Goal: Task Accomplishment & Management: Complete application form

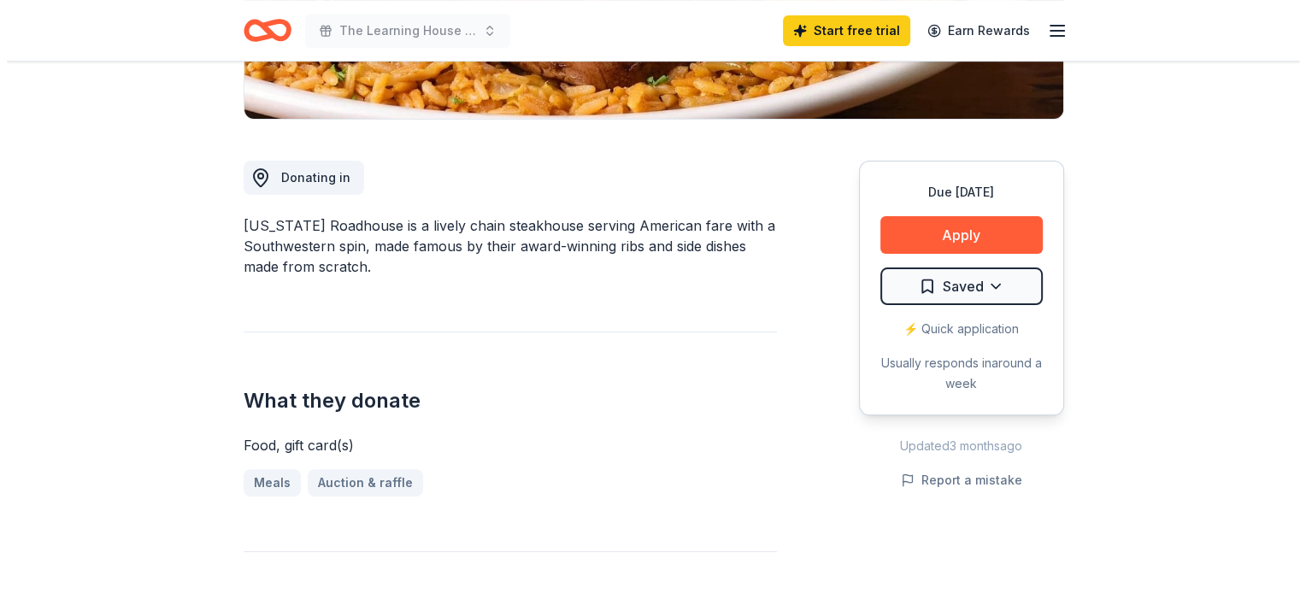
scroll to position [407, 0]
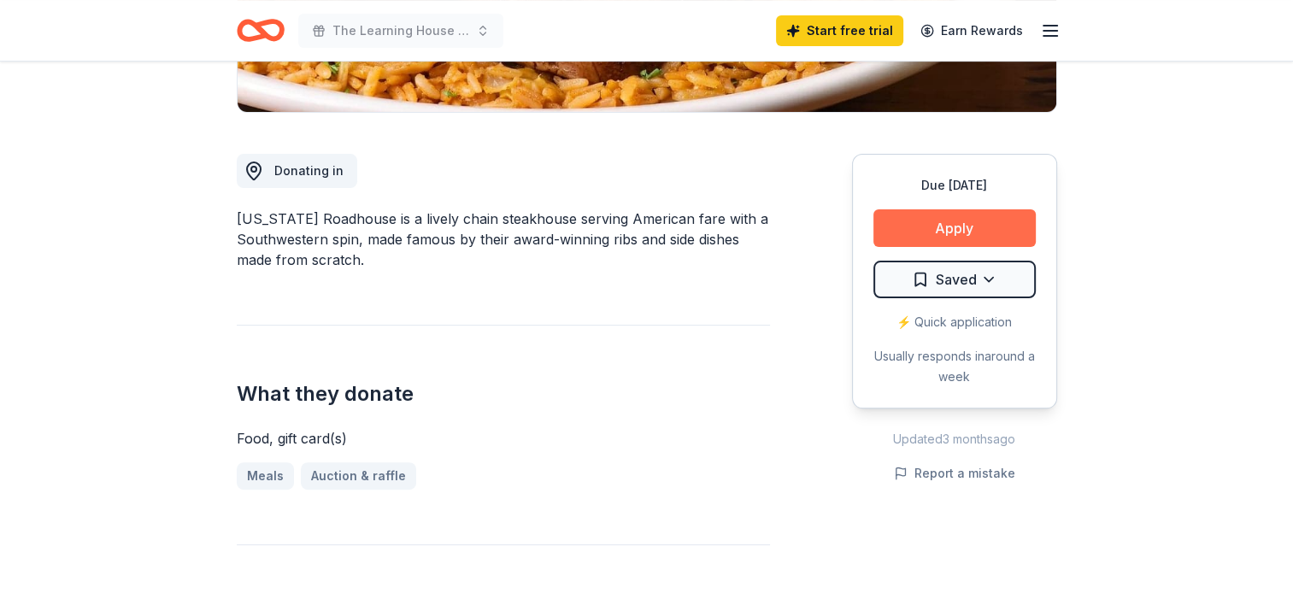
click at [929, 227] on button "Apply" at bounding box center [954, 228] width 162 height 38
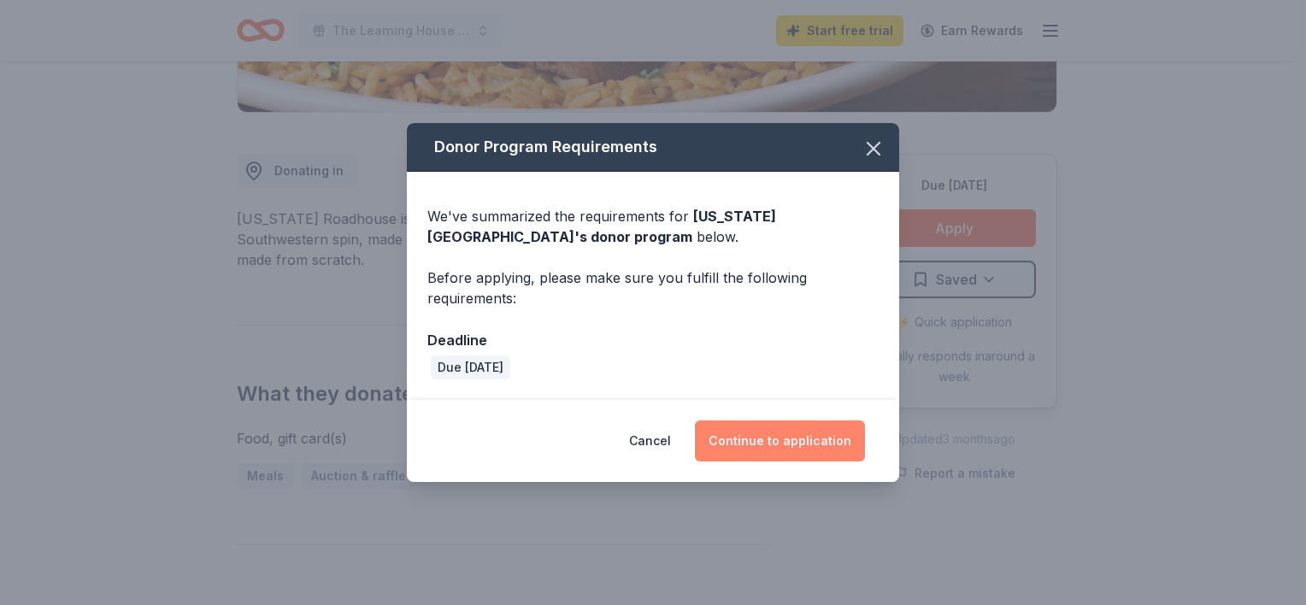
click at [810, 441] on button "Continue to application" at bounding box center [780, 440] width 170 height 41
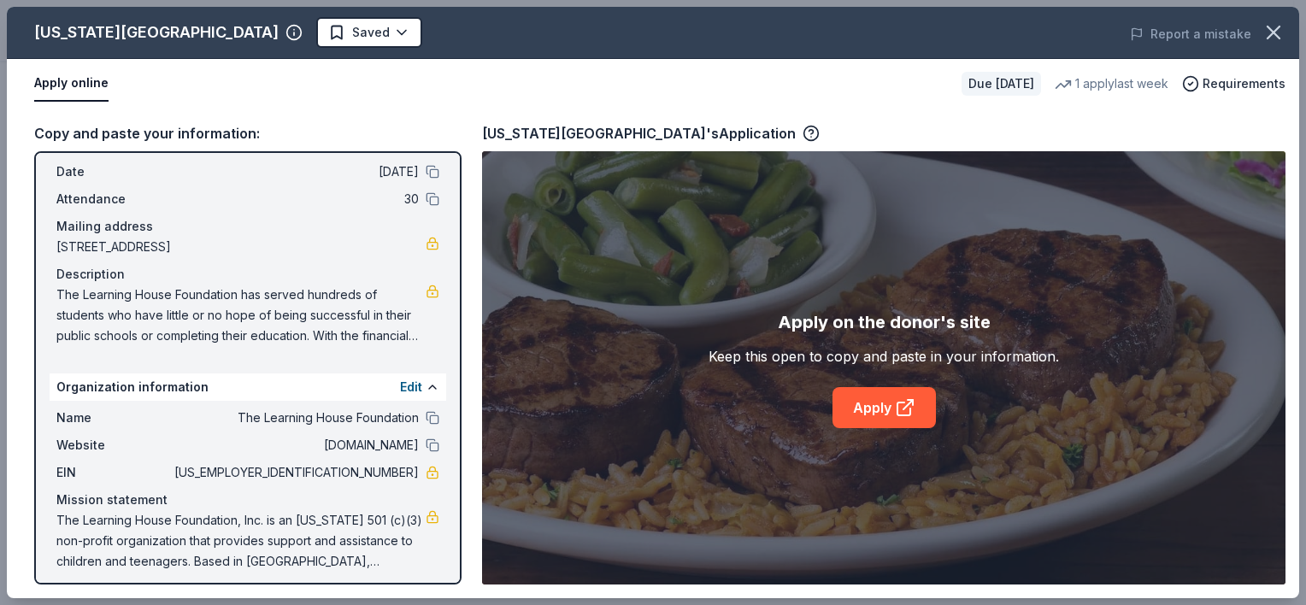
scroll to position [75, 0]
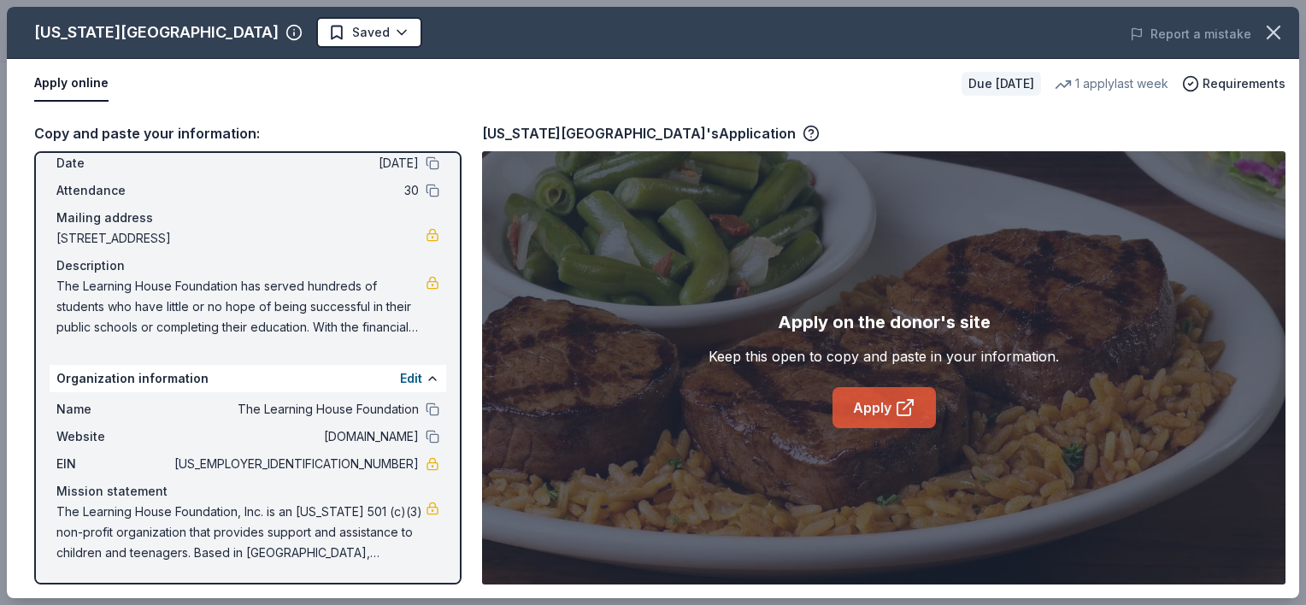
click at [890, 404] on link "Apply" at bounding box center [883, 407] width 103 height 41
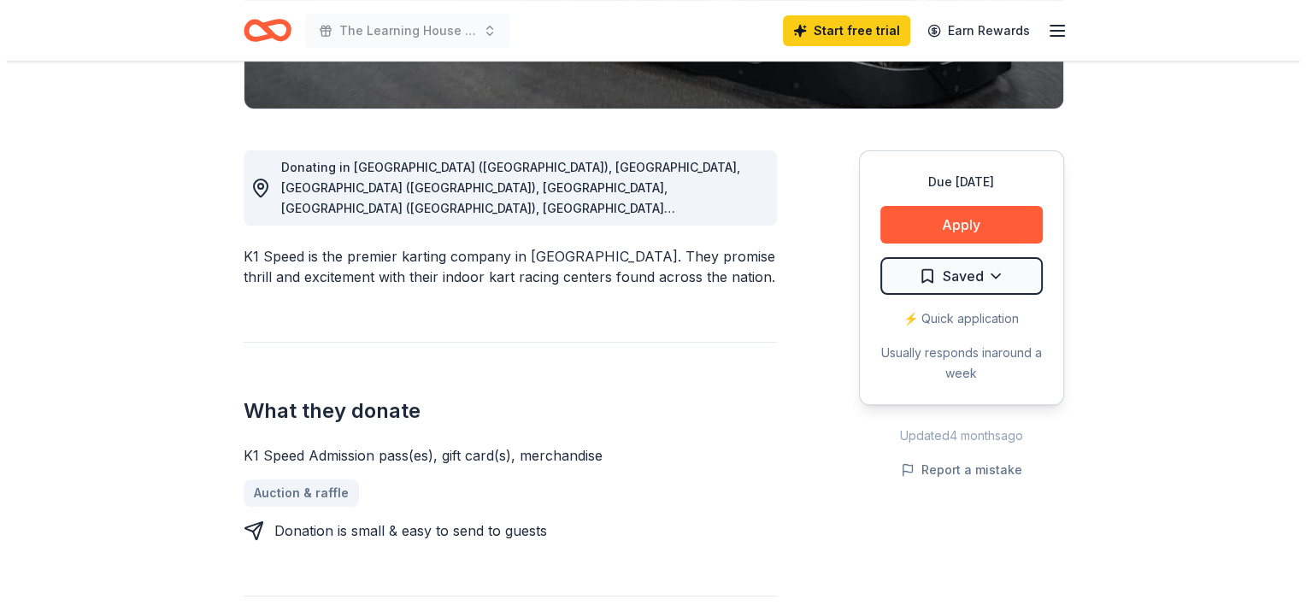
scroll to position [412, 0]
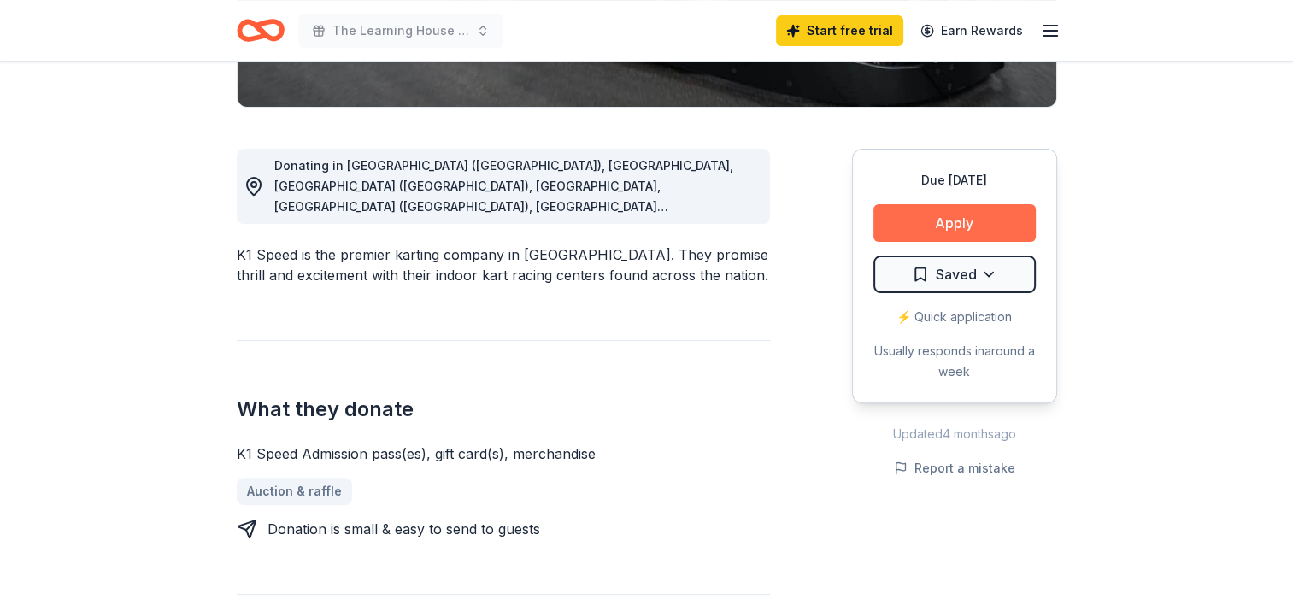
click at [943, 225] on button "Apply" at bounding box center [954, 223] width 162 height 38
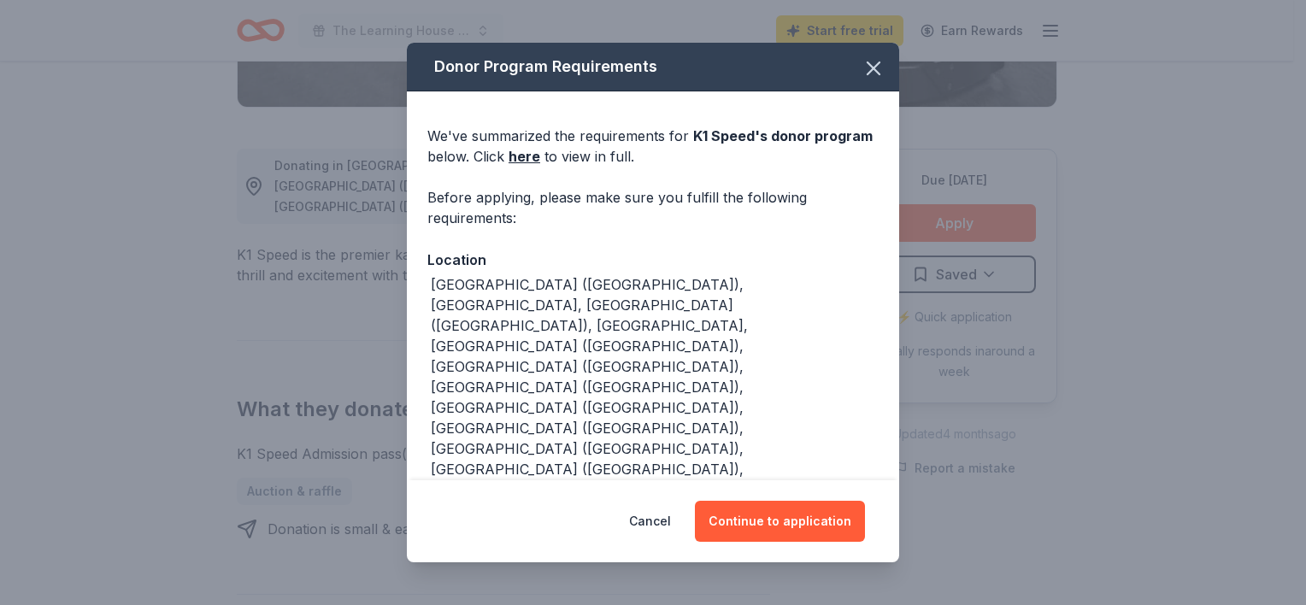
scroll to position [57, 0]
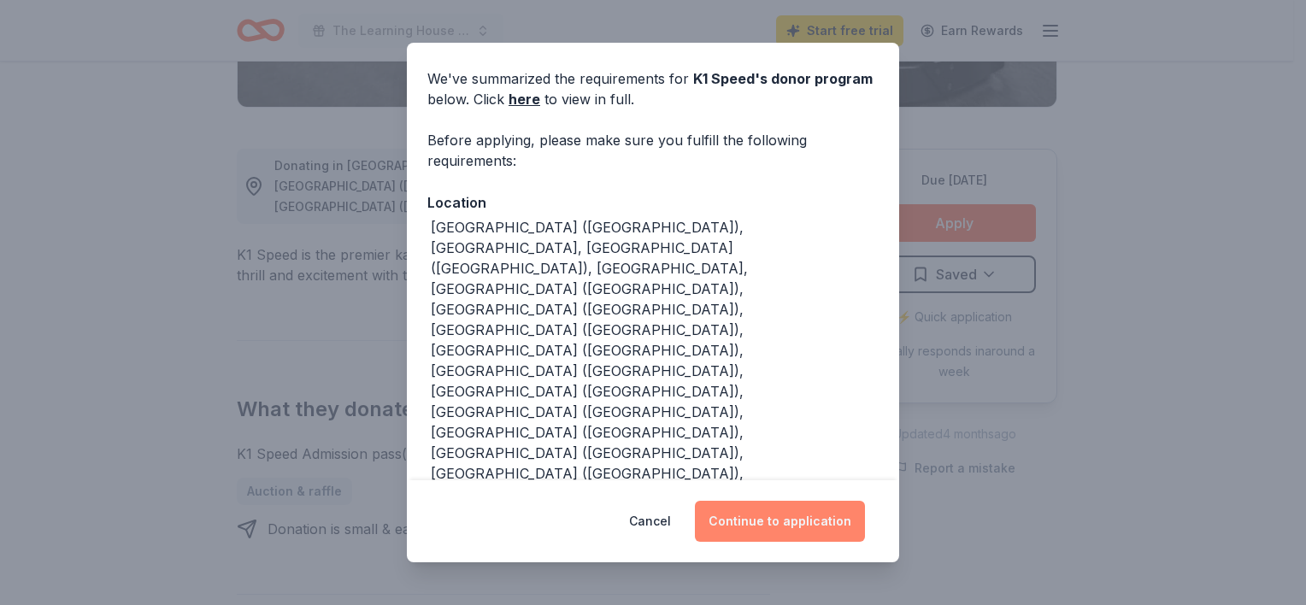
click at [791, 515] on button "Continue to application" at bounding box center [780, 521] width 170 height 41
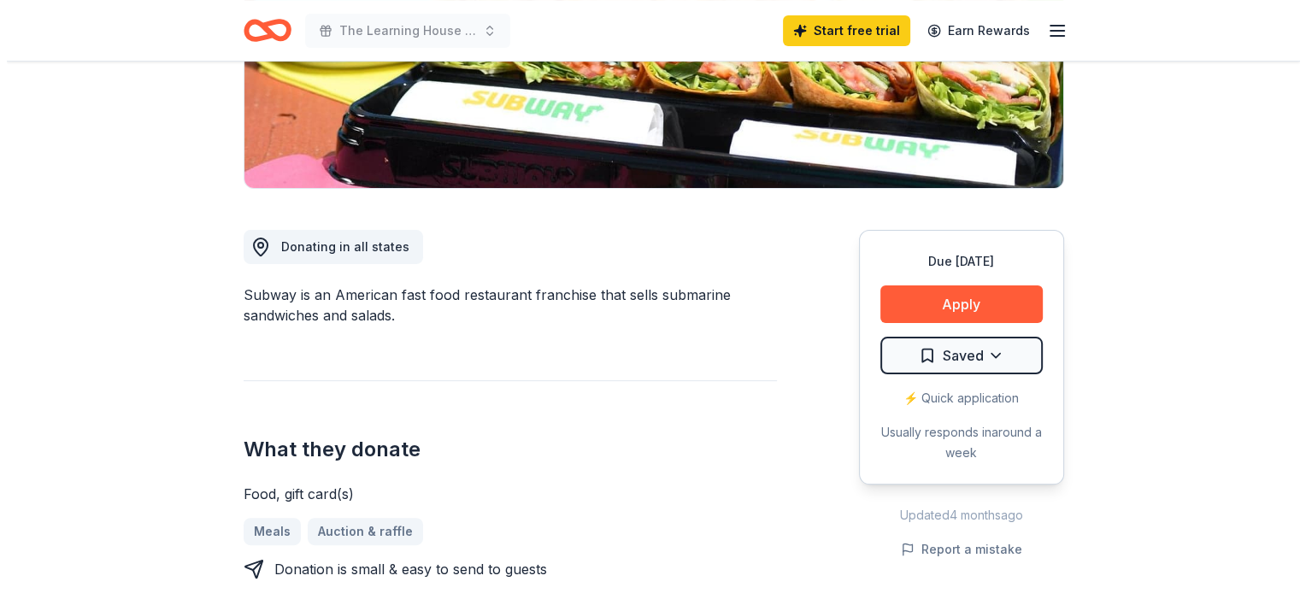
scroll to position [330, 0]
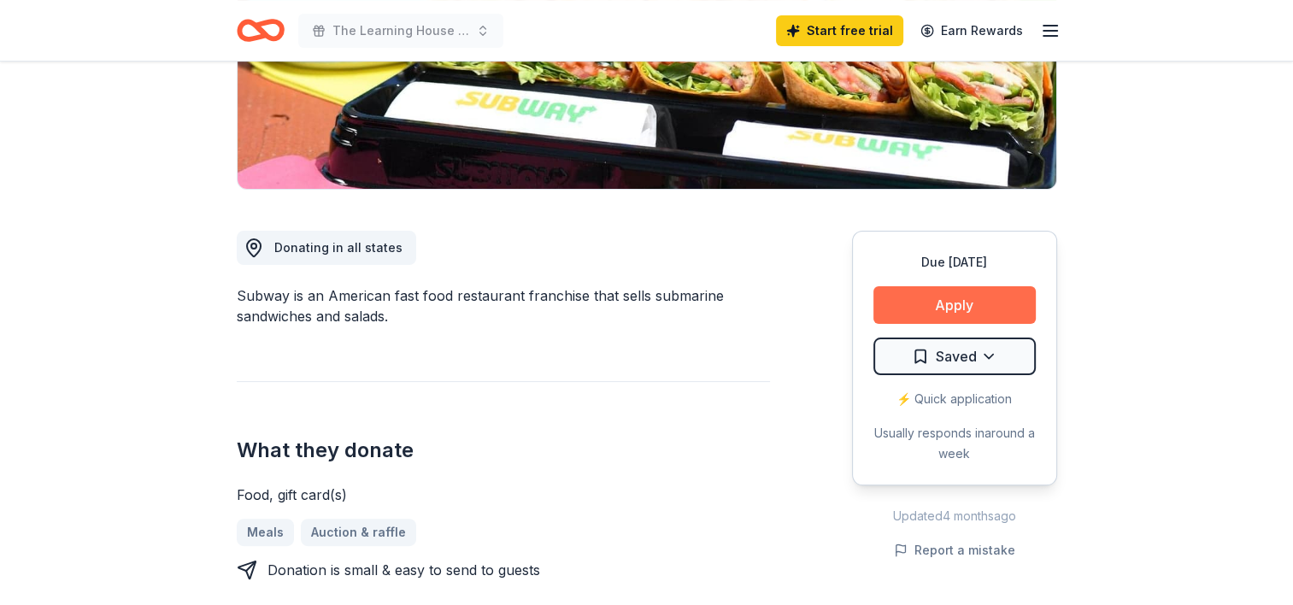
click at [896, 297] on button "Apply" at bounding box center [954, 305] width 162 height 38
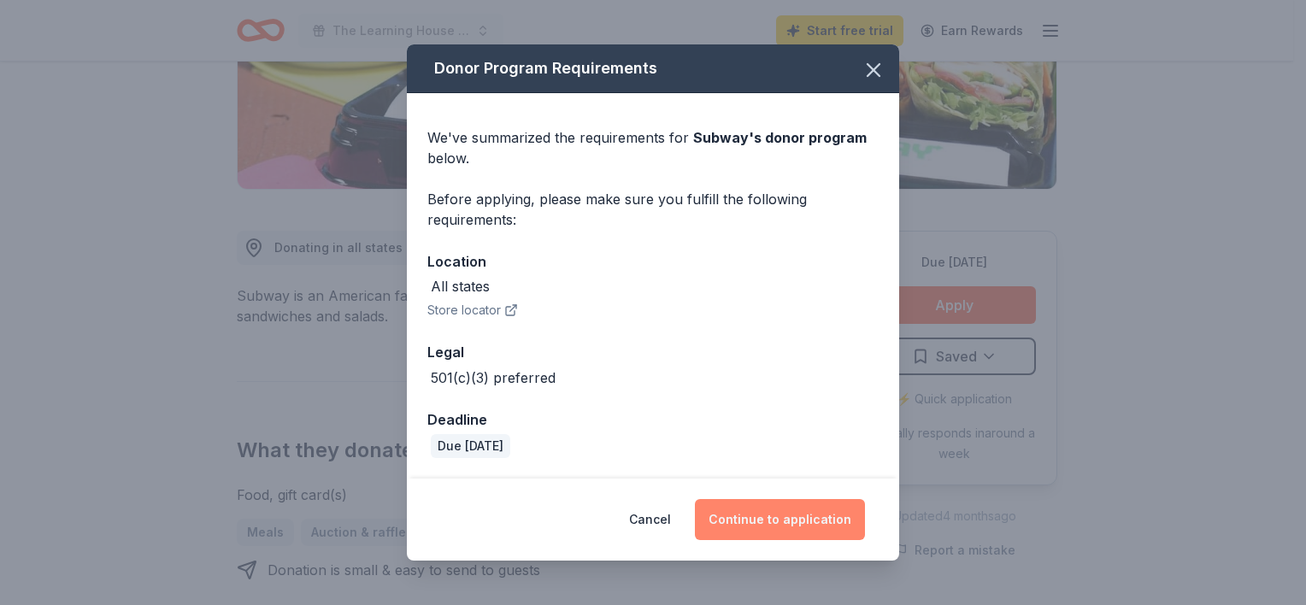
click at [766, 516] on button "Continue to application" at bounding box center [780, 519] width 170 height 41
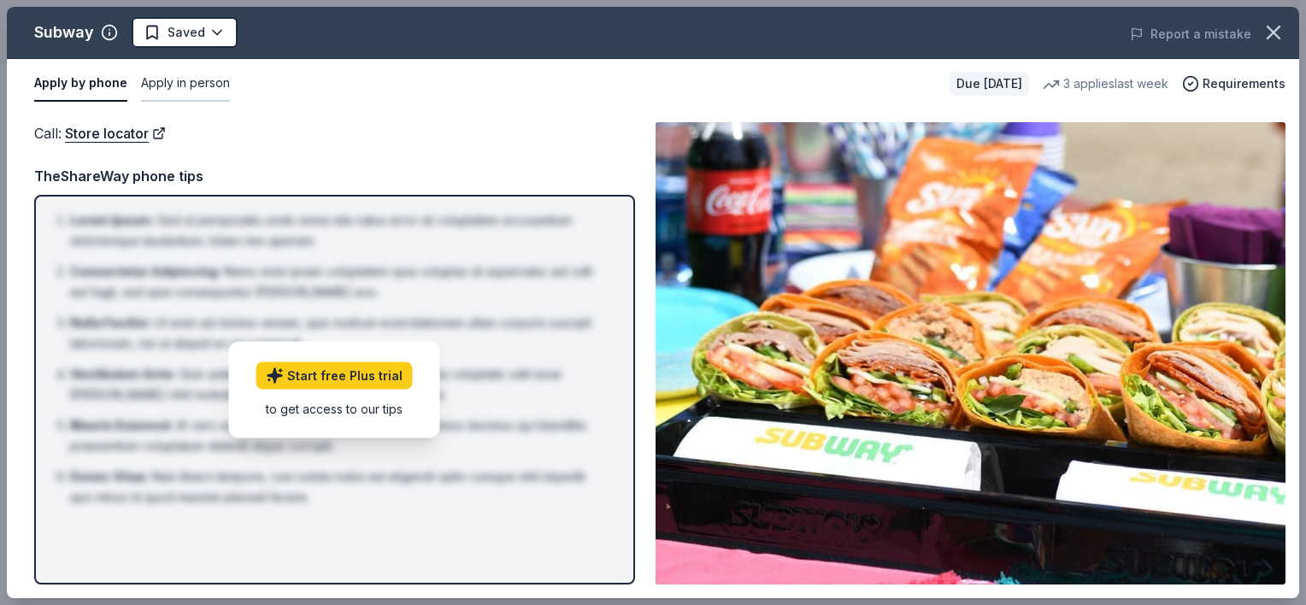
click at [209, 84] on button "Apply in person" at bounding box center [185, 84] width 89 height 36
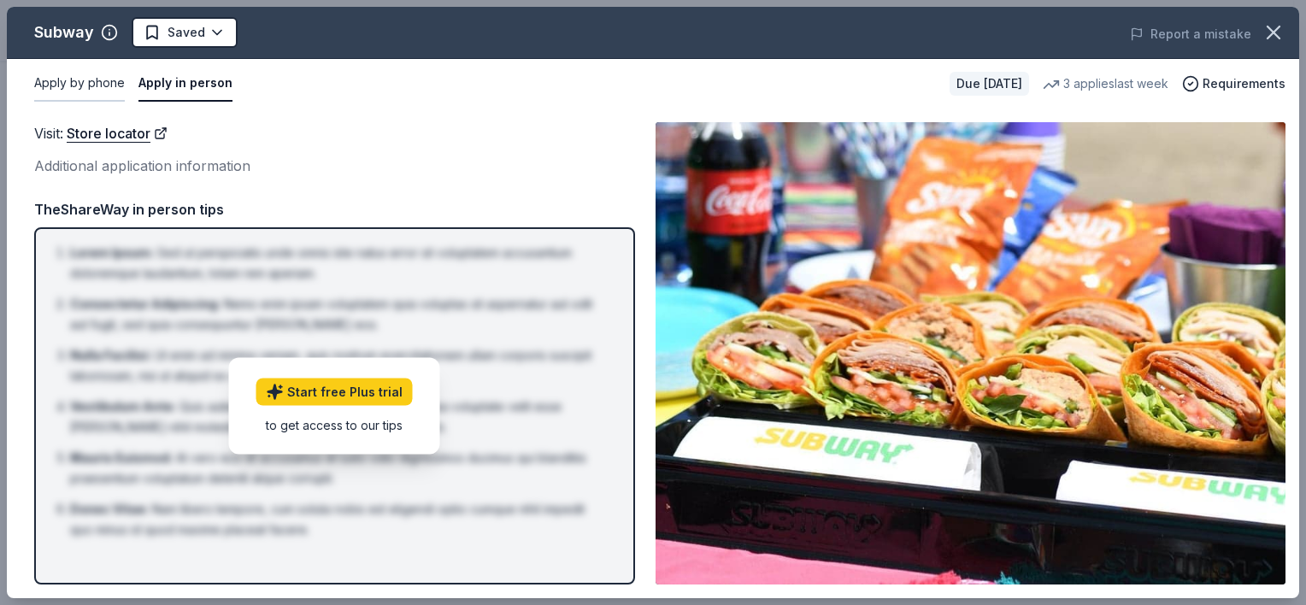
click at [75, 85] on button "Apply by phone" at bounding box center [79, 84] width 91 height 36
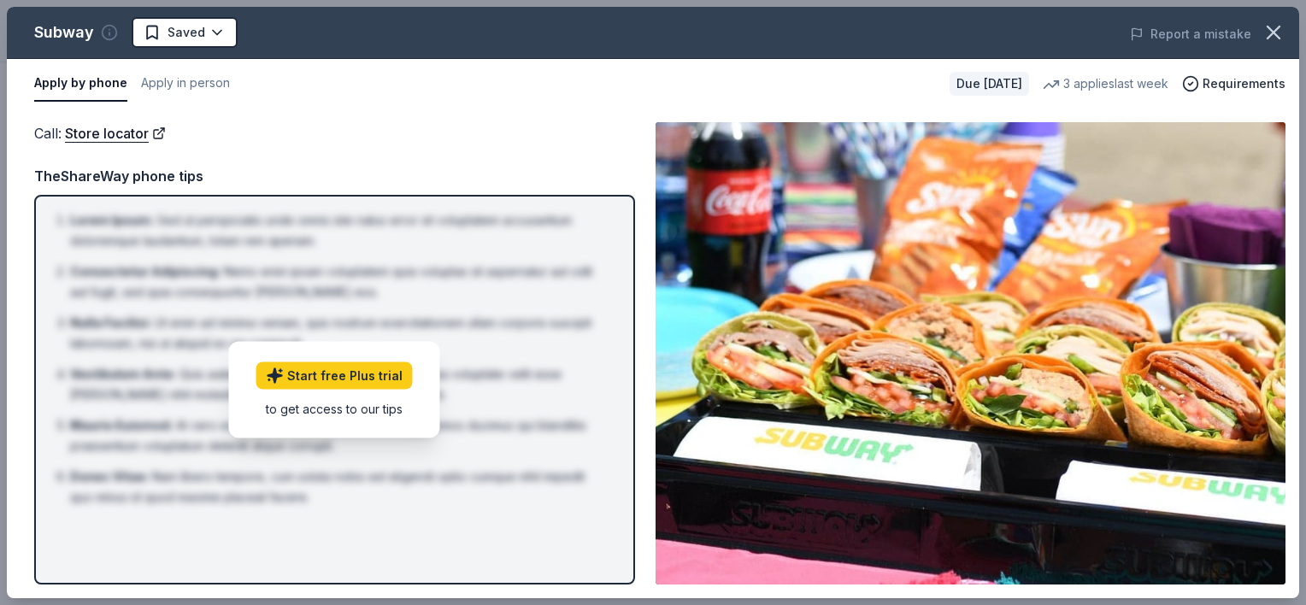
click at [106, 34] on icon "button" at bounding box center [109, 32] width 17 height 17
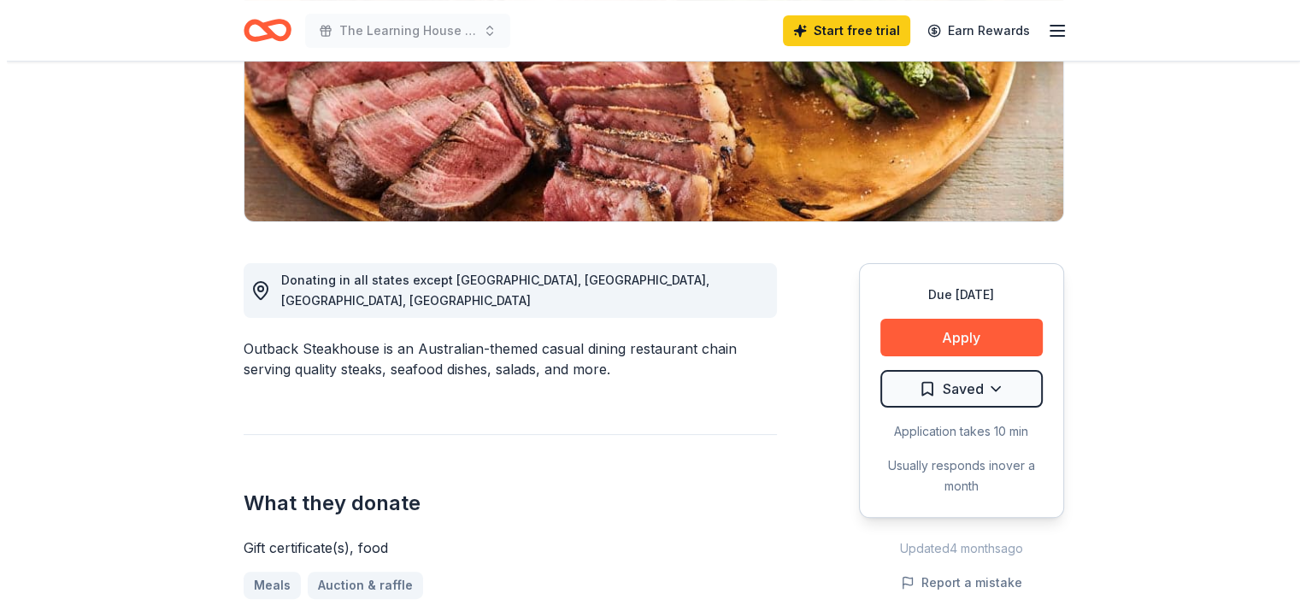
scroll to position [299, 0]
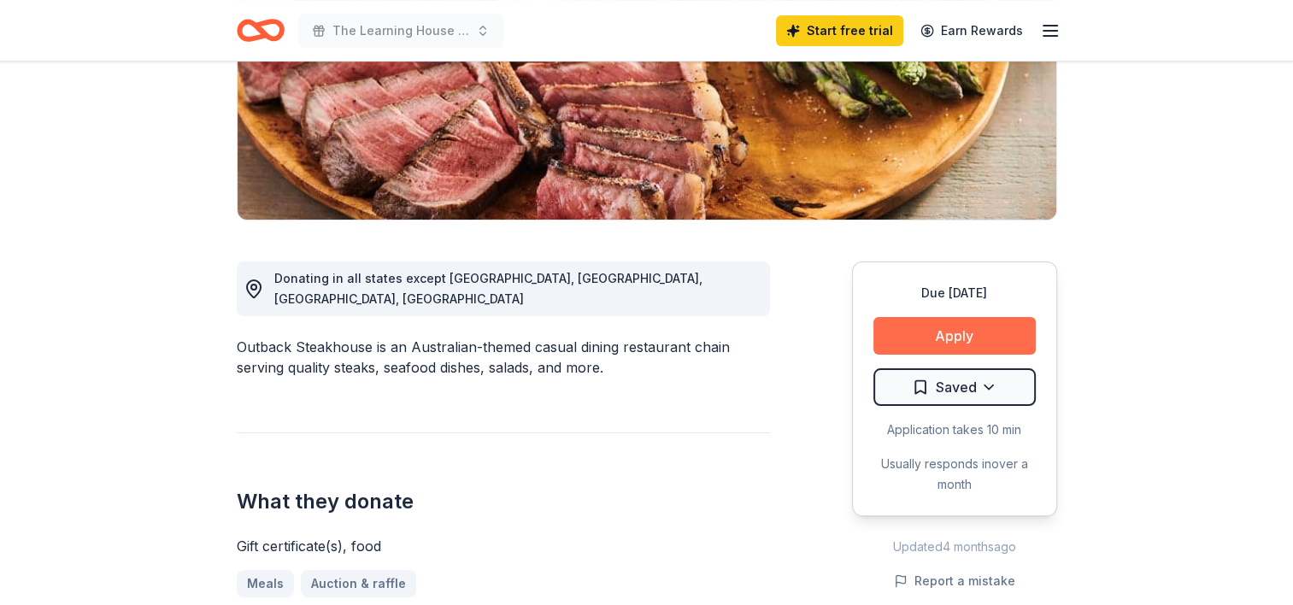
click at [923, 321] on button "Apply" at bounding box center [954, 336] width 162 height 38
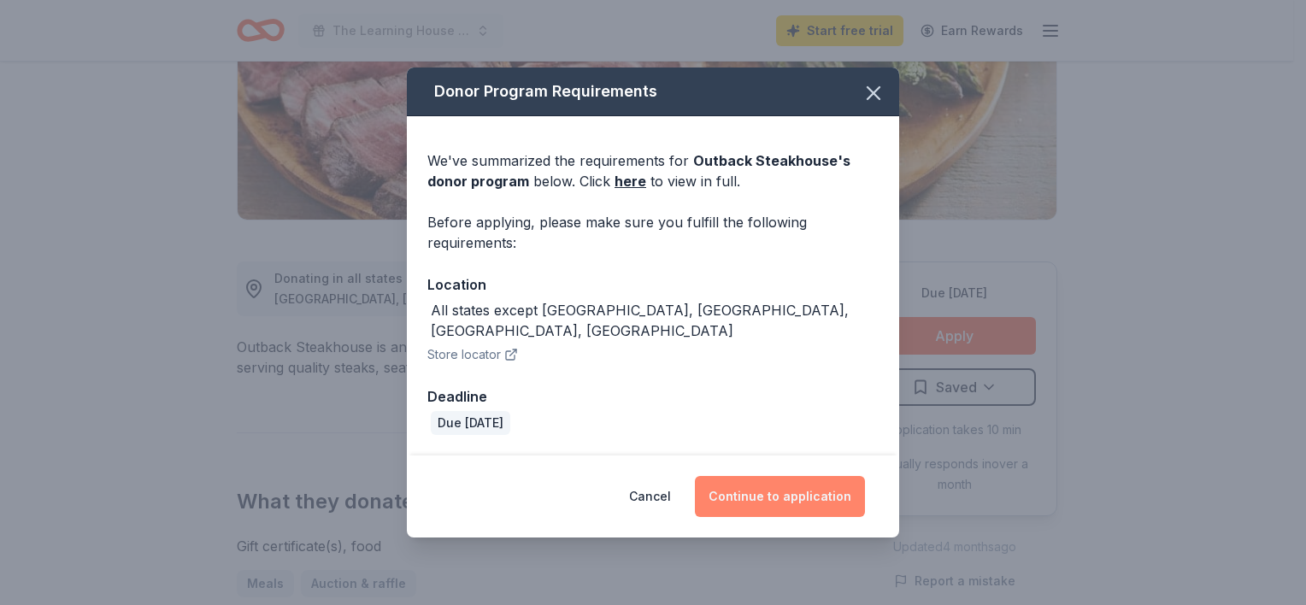
click at [761, 479] on button "Continue to application" at bounding box center [780, 496] width 170 height 41
